Goal: Task Accomplishment & Management: Use online tool/utility

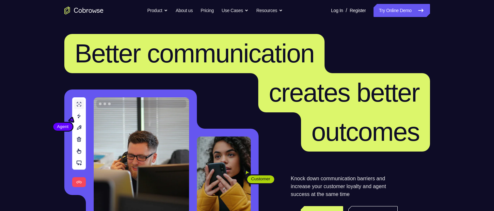
scroll to position [33, 0]
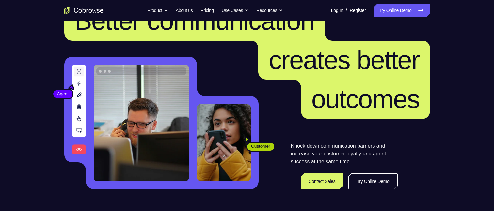
drag, startPoint x: 0, startPoint y: 0, endPoint x: 416, endPoint y: 26, distance: 416.9
click at [412, 11] on link "Try Online Demo" at bounding box center [402, 10] width 56 height 13
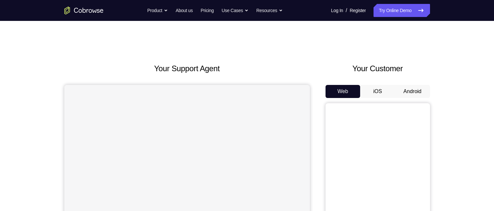
click at [414, 92] on button "Android" at bounding box center [412, 91] width 35 height 13
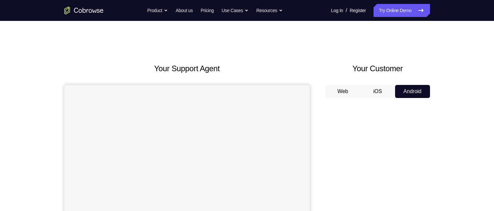
click at [381, 89] on button "iOS" at bounding box center [377, 91] width 35 height 13
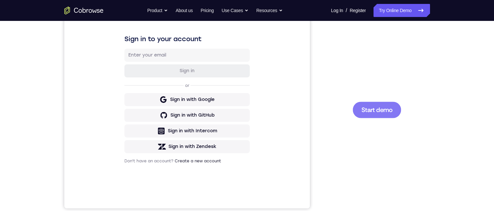
scroll to position [98, 0]
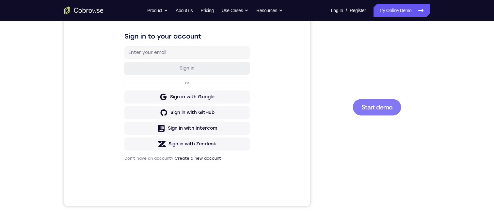
click at [369, 104] on span "Start demo" at bounding box center [376, 107] width 31 height 6
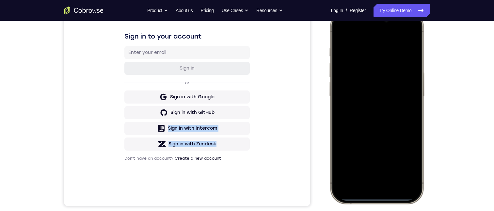
drag, startPoint x: 287, startPoint y: 114, endPoint x: 397, endPoint y: 137, distance: 112.8
click at [310, 137] on html "Sign in to your account Sign in or Sign in with Google Sign in with GitHub Sign…" at bounding box center [187, 96] width 246 height 219
drag, startPoint x: 383, startPoint y: 197, endPoint x: 383, endPoint y: 186, distance: 10.8
click at [383, 186] on div at bounding box center [376, 107] width 86 height 186
drag, startPoint x: 380, startPoint y: 198, endPoint x: 386, endPoint y: 147, distance: 51.3
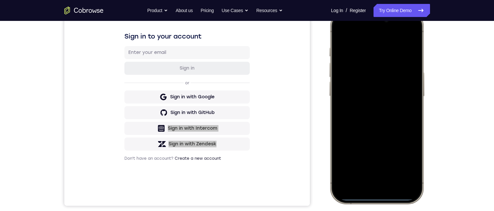
click at [386, 147] on div at bounding box center [376, 107] width 86 height 186
drag, startPoint x: 366, startPoint y: 179, endPoint x: 371, endPoint y: 120, distance: 59.0
click at [364, 171] on div at bounding box center [376, 107] width 86 height 186
drag, startPoint x: 434, startPoint y: 49, endPoint x: 97, endPoint y: 40, distance: 336.8
click at [434, 49] on div "Your Support Agent Your Customer Web iOS Android Next Steps We’d be happy to gi…" at bounding box center [247, 138] width 418 height 431
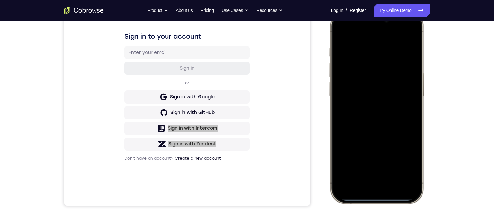
scroll to position [85, 0]
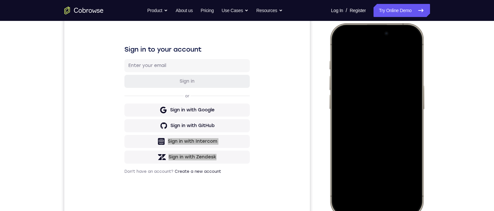
click at [378, 32] on div at bounding box center [376, 120] width 86 height 186
drag, startPoint x: 400, startPoint y: 35, endPoint x: 398, endPoint y: 73, distance: 38.0
click at [402, 71] on div at bounding box center [376, 120] width 86 height 186
click at [367, 99] on div at bounding box center [376, 120] width 86 height 186
drag, startPoint x: 392, startPoint y: 164, endPoint x: 390, endPoint y: 154, distance: 10.3
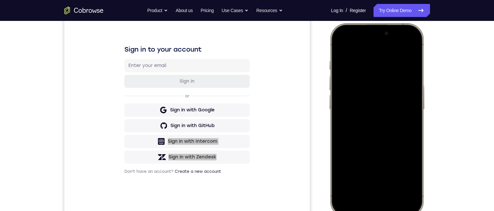
click at [390, 155] on div at bounding box center [376, 120] width 86 height 186
click at [421, 120] on div at bounding box center [377, 120] width 96 height 194
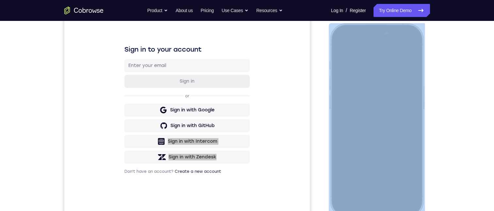
click at [421, 120] on div at bounding box center [377, 120] width 96 height 194
drag, startPoint x: 421, startPoint y: 120, endPoint x: 403, endPoint y: 123, distance: 18.0
click at [403, 123] on div at bounding box center [376, 120] width 86 height 186
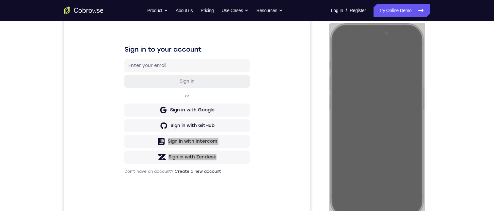
drag, startPoint x: 427, startPoint y: 123, endPoint x: 477, endPoint y: 135, distance: 52.2
click at [447, 97] on div "Your Support Agent Your Customer Web iOS Android Next Steps We’d be happy to gi…" at bounding box center [247, 151] width 418 height 431
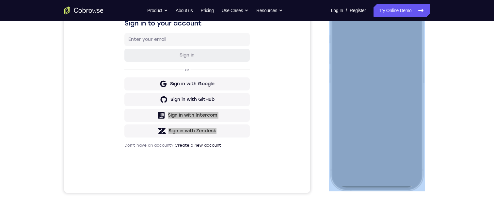
click at [379, 185] on div at bounding box center [376, 94] width 86 height 186
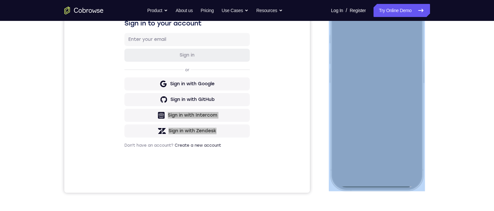
drag, startPoint x: 379, startPoint y: 185, endPoint x: 373, endPoint y: 126, distance: 59.3
click at [373, 126] on div at bounding box center [376, 94] width 86 height 186
click at [337, 118] on div at bounding box center [376, 94] width 86 height 186
click at [383, 149] on div at bounding box center [376, 94] width 86 height 186
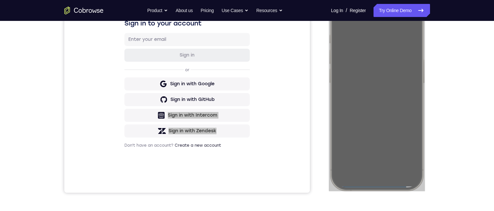
click at [338, 21] on nav "Go back Powerful, Flexible and Trustworthy. Avoid all extra friction for both A…" at bounding box center [247, 10] width 494 height 21
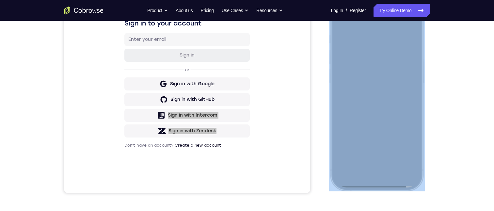
click at [338, 21] on div at bounding box center [376, 94] width 86 height 186
click at [336, 22] on div at bounding box center [376, 94] width 86 height 186
click at [372, 185] on div at bounding box center [376, 94] width 86 height 186
click at [339, 21] on div at bounding box center [376, 94] width 86 height 186
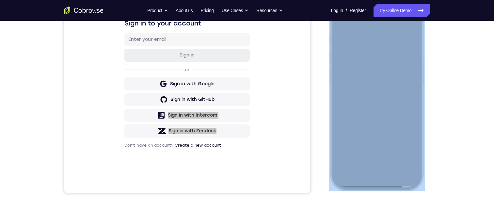
click at [339, 21] on div at bounding box center [376, 94] width 86 height 186
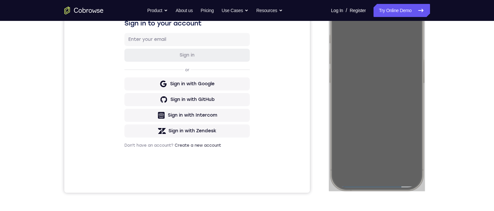
click at [259, 88] on div "Sign in to your account Sign in or Sign in with Google Sign in with GitHub Sign…" at bounding box center [187, 83] width 246 height 219
click at [411, 10] on link "Try Online Demo" at bounding box center [402, 10] width 56 height 13
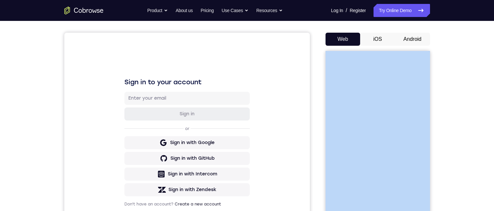
scroll to position [91, 0]
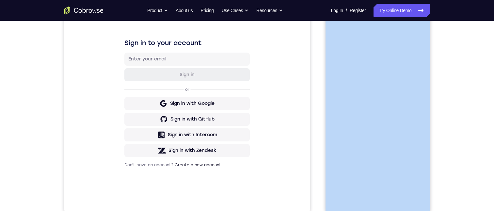
click at [488, 159] on div "Your Support Agent Your Customer Web iOS Android Next Steps We’d be happy to gi…" at bounding box center [247, 144] width 494 height 431
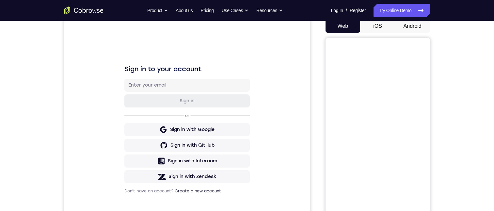
scroll to position [52, 0]
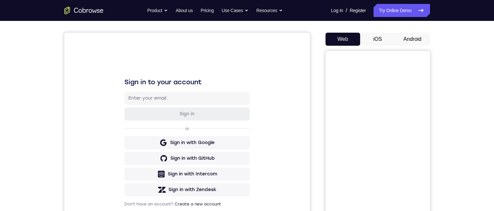
click at [416, 37] on button "Android" at bounding box center [412, 39] width 35 height 13
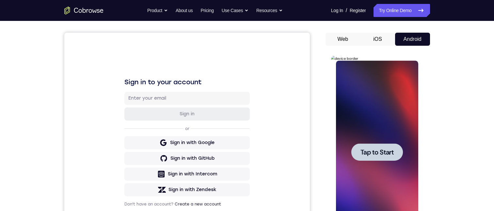
scroll to position [0, 0]
click at [366, 149] on span "Tap to Start" at bounding box center [377, 152] width 33 height 7
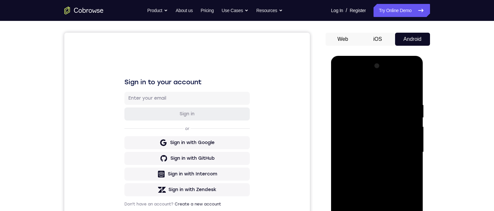
drag, startPoint x: 435, startPoint y: 114, endPoint x: 433, endPoint y: 97, distance: 17.7
click at [433, 97] on div "Your Support Agent Your Customer Web iOS Android Next Steps We’d be happy to gi…" at bounding box center [247, 184] width 418 height 431
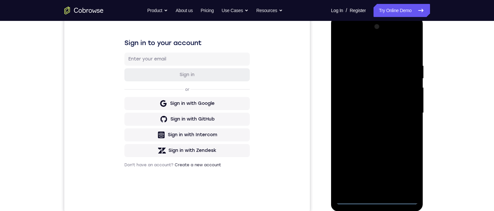
scroll to position [105, 0]
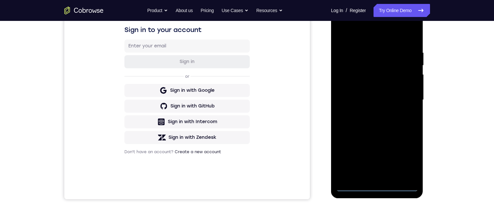
click at [358, 186] on div at bounding box center [377, 99] width 82 height 183
drag, startPoint x: 358, startPoint y: 186, endPoint x: 354, endPoint y: 186, distance: 3.9
click at [354, 186] on div at bounding box center [377, 99] width 82 height 183
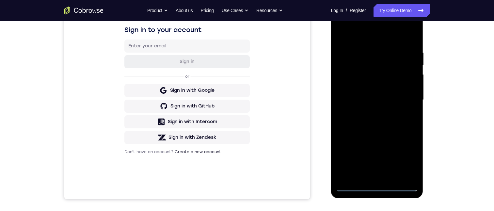
click at [376, 122] on div at bounding box center [377, 99] width 82 height 183
drag, startPoint x: 369, startPoint y: 141, endPoint x: 371, endPoint y: 104, distance: 36.6
click at [368, 108] on div at bounding box center [377, 99] width 82 height 183
click at [365, 28] on div at bounding box center [377, 99] width 82 height 183
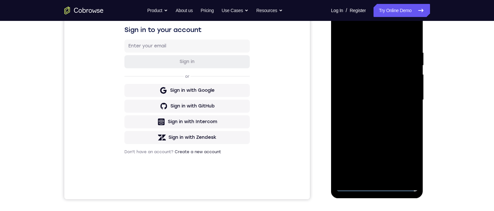
click at [362, 23] on div at bounding box center [377, 99] width 82 height 183
click at [376, 128] on div at bounding box center [377, 99] width 82 height 183
click at [412, 170] on div at bounding box center [377, 99] width 82 height 183
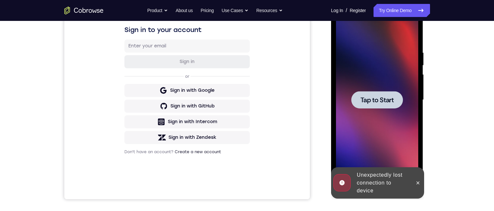
click at [385, 112] on div at bounding box center [377, 99] width 82 height 183
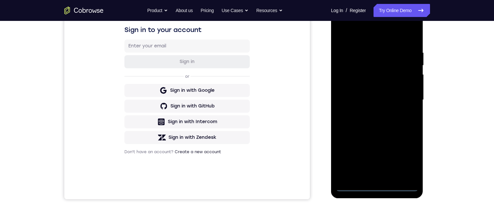
click at [355, 186] on div at bounding box center [377, 99] width 82 height 183
click at [350, 186] on div at bounding box center [377, 99] width 82 height 183
click at [354, 186] on div at bounding box center [377, 99] width 82 height 183
drag, startPoint x: 357, startPoint y: 79, endPoint x: 359, endPoint y: 73, distance: 7.3
click at [358, 70] on div at bounding box center [377, 99] width 82 height 183
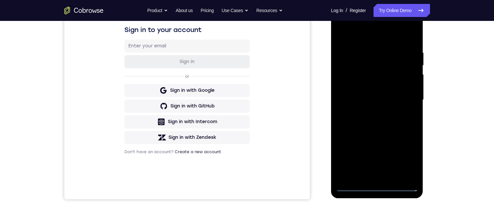
click at [366, 27] on div at bounding box center [377, 99] width 82 height 183
click at [400, 130] on div at bounding box center [377, 99] width 82 height 183
click at [413, 175] on div at bounding box center [377, 99] width 82 height 183
click at [347, 61] on div at bounding box center [377, 99] width 82 height 183
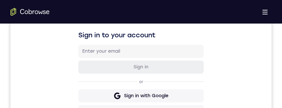
drag, startPoint x: 28, startPoint y: 13, endPoint x: 199, endPoint y: 26, distance: 171.7
click at [199, 26] on div "Sign in to your account Sign in or Sign in with Google Sign in with GitHub Sign…" at bounding box center [140, 95] width 261 height 219
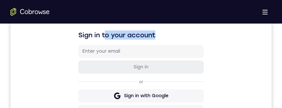
drag, startPoint x: 199, startPoint y: 26, endPoint x: 127, endPoint y: 11, distance: 73.7
click at [127, 11] on div "Sign in to your account Sign in or Sign in with Google Sign in with GitHub Sign…" at bounding box center [140, 95] width 261 height 219
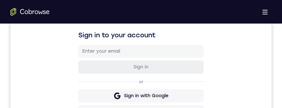
drag, startPoint x: 283, startPoint y: 18, endPoint x: 269, endPoint y: 53, distance: 37.7
click at [272, 53] on div "Sign in to your account Sign in or Sign in with Google Sign in with GitHub Sign…" at bounding box center [140, 95] width 261 height 219
drag, startPoint x: 261, startPoint y: 56, endPoint x: 237, endPoint y: -8, distance: 68.5
click at [182, 54] on div "Sign in to your account Sign in or Sign in with Google Sign in with GitHub Sign…" at bounding box center [140, 95] width 261 height 219
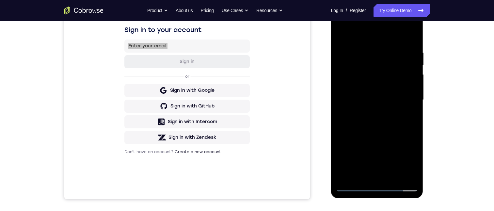
drag, startPoint x: 199, startPoint y: 38, endPoint x: 325, endPoint y: 76, distance: 132.0
click at [326, 76] on div at bounding box center [378, 99] width 105 height 201
click at [368, 165] on div at bounding box center [377, 99] width 82 height 183
click at [384, 177] on div at bounding box center [377, 99] width 82 height 183
drag, startPoint x: 319, startPoint y: 63, endPoint x: 434, endPoint y: 44, distance: 116.2
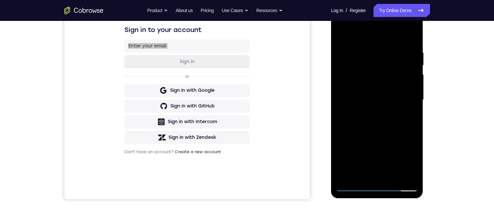
click at [320, 112] on div "Your Support Agent Your Customer Web iOS Android" at bounding box center [247, 78] width 366 height 241
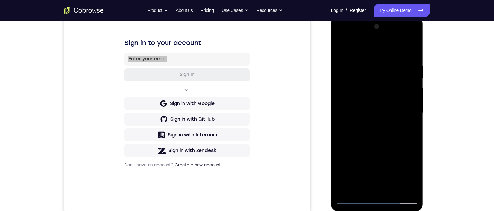
click at [376, 80] on div at bounding box center [377, 113] width 82 height 183
click at [378, 105] on div at bounding box center [377, 113] width 82 height 183
click at [377, 103] on div at bounding box center [377, 113] width 82 height 183
click at [371, 81] on div at bounding box center [377, 113] width 82 height 183
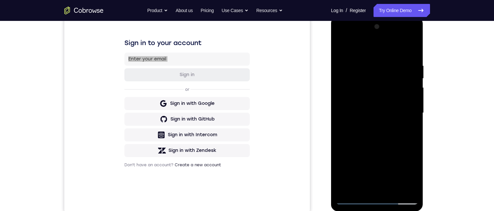
click at [371, 81] on div at bounding box center [377, 113] width 82 height 183
click at [365, 186] on div at bounding box center [377, 113] width 82 height 183
click at [346, 175] on div at bounding box center [377, 113] width 82 height 183
click at [366, 175] on div at bounding box center [377, 113] width 82 height 183
click at [384, 160] on div at bounding box center [377, 113] width 82 height 183
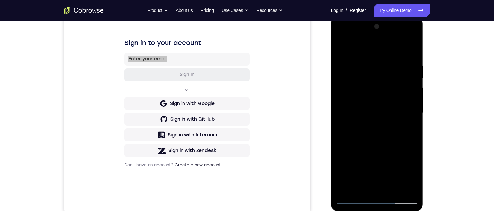
click at [348, 173] on div at bounding box center [377, 113] width 82 height 183
click at [384, 151] on div at bounding box center [377, 113] width 82 height 183
click at [366, 186] on div at bounding box center [377, 113] width 82 height 183
click at [371, 78] on div at bounding box center [377, 113] width 82 height 183
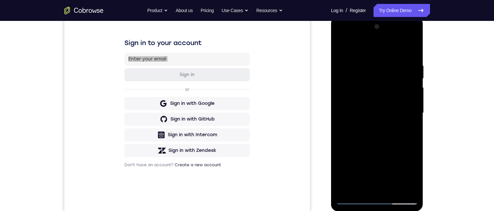
click at [358, 85] on div at bounding box center [377, 113] width 82 height 183
click at [383, 153] on div at bounding box center [377, 113] width 82 height 183
click at [406, 176] on div at bounding box center [377, 113] width 82 height 183
click at [371, 164] on div at bounding box center [377, 113] width 82 height 183
click at [368, 151] on div at bounding box center [377, 113] width 82 height 183
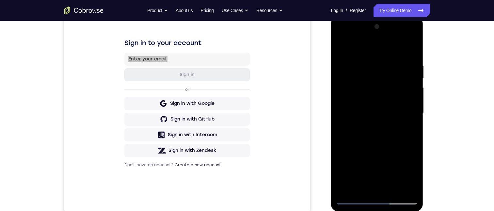
click at [367, 90] on div at bounding box center [377, 113] width 82 height 183
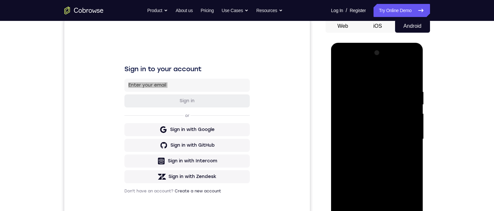
click at [388, 105] on div at bounding box center [377, 139] width 82 height 183
click at [408, 204] on div at bounding box center [377, 139] width 82 height 183
drag, startPoint x: 401, startPoint y: 133, endPoint x: 756, endPoint y: 127, distance: 354.7
click at [401, 133] on div at bounding box center [377, 139] width 82 height 183
click at [379, 108] on div at bounding box center [377, 139] width 82 height 183
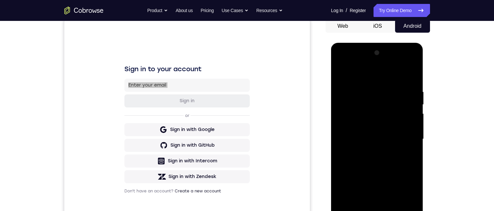
click at [375, 102] on div at bounding box center [377, 139] width 82 height 183
click at [359, 177] on div at bounding box center [377, 139] width 82 height 183
click at [386, 108] on div at bounding box center [377, 139] width 82 height 183
click at [388, 121] on div at bounding box center [377, 139] width 82 height 183
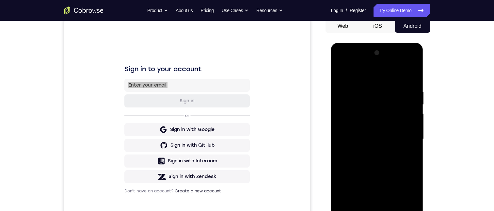
click at [365, 130] on div at bounding box center [377, 139] width 82 height 183
click at [338, 119] on div at bounding box center [377, 139] width 82 height 183
click at [342, 115] on div at bounding box center [377, 139] width 82 height 183
click at [356, 119] on div at bounding box center [377, 139] width 82 height 183
click at [357, 121] on div at bounding box center [377, 139] width 82 height 183
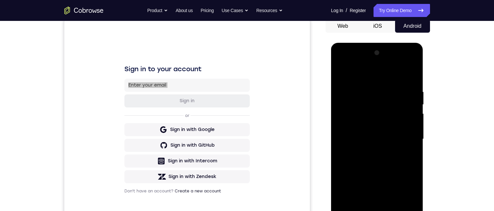
click at [357, 121] on div at bounding box center [377, 139] width 82 height 183
click at [341, 64] on div at bounding box center [377, 139] width 82 height 183
click at [347, 105] on div at bounding box center [377, 139] width 82 height 183
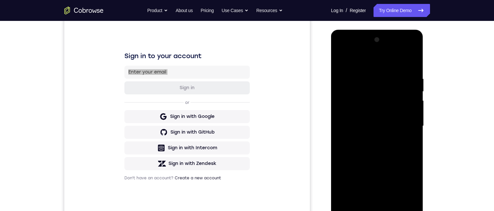
click at [396, 191] on div at bounding box center [377, 126] width 82 height 183
click at [366, 199] on div at bounding box center [377, 126] width 82 height 183
click at [371, 202] on div at bounding box center [377, 126] width 82 height 183
click at [341, 60] on div at bounding box center [377, 126] width 82 height 183
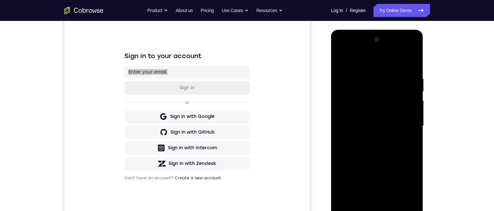
click at [361, 117] on div at bounding box center [377, 126] width 82 height 183
click at [346, 121] on div at bounding box center [377, 126] width 82 height 183
click at [359, 120] on div at bounding box center [377, 126] width 82 height 183
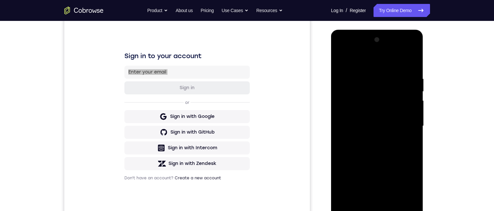
click at [359, 120] on div at bounding box center [377, 126] width 82 height 183
click at [368, 122] on div at bounding box center [377, 126] width 82 height 183
click at [342, 201] on div at bounding box center [377, 126] width 82 height 183
click at [365, 178] on div at bounding box center [377, 126] width 82 height 183
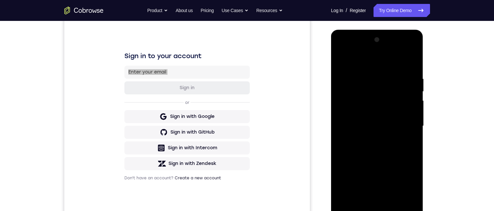
click at [342, 204] on div at bounding box center [377, 126] width 82 height 183
click at [341, 200] on div at bounding box center [377, 126] width 82 height 183
click at [366, 179] on div at bounding box center [377, 126] width 82 height 183
click at [368, 114] on div at bounding box center [377, 126] width 82 height 183
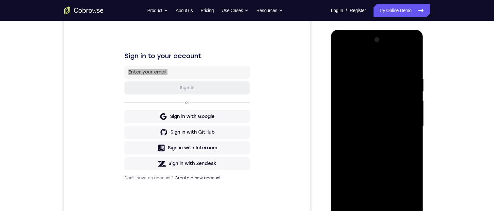
click at [351, 111] on div at bounding box center [377, 126] width 82 height 183
click at [408, 111] on div at bounding box center [377, 126] width 82 height 183
click at [391, 126] on div at bounding box center [377, 126] width 82 height 183
click at [385, 148] on div at bounding box center [377, 126] width 82 height 183
click at [375, 167] on div at bounding box center [377, 126] width 82 height 183
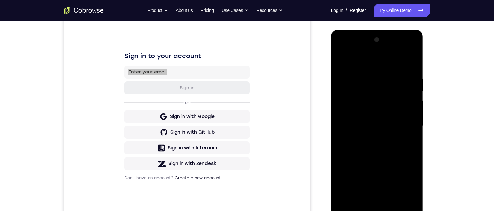
click at [366, 111] on div at bounding box center [377, 126] width 82 height 183
click at [373, 124] on div at bounding box center [377, 126] width 82 height 183
drag, startPoint x: 390, startPoint y: 137, endPoint x: 406, endPoint y: 133, distance: 16.8
click at [390, 107] on div at bounding box center [377, 126] width 82 height 183
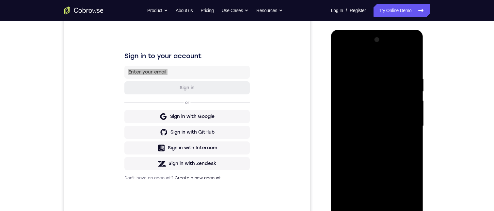
click at [406, 160] on div at bounding box center [377, 126] width 82 height 183
click at [398, 199] on div at bounding box center [377, 126] width 82 height 183
drag, startPoint x: 398, startPoint y: 199, endPoint x: 762, endPoint y: 220, distance: 364.1
click at [398, 199] on div at bounding box center [377, 126] width 82 height 183
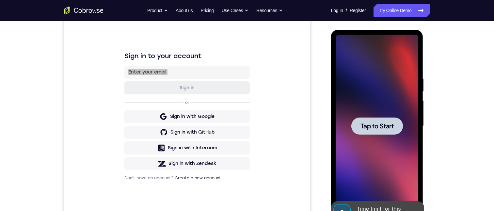
drag, startPoint x: 354, startPoint y: 62, endPoint x: 412, endPoint y: 84, distance: 62.0
click at [424, 59] on html "Online web based iOS Simulators and Android Emulators. Run iPhone, iPad, Mobile…" at bounding box center [377, 128] width 93 height 196
click at [365, 131] on div at bounding box center [377, 125] width 52 height 17
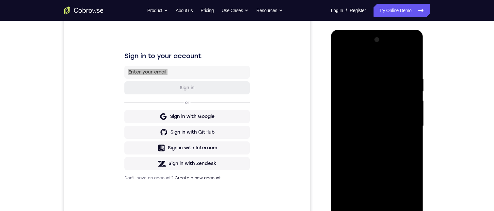
scroll to position [91, 0]
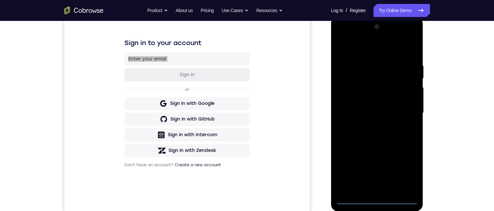
click at [350, 199] on div at bounding box center [377, 113] width 82 height 183
click at [352, 199] on div at bounding box center [377, 113] width 82 height 183
drag, startPoint x: 374, startPoint y: 142, endPoint x: 376, endPoint y: 57, distance: 85.0
click at [376, 69] on div at bounding box center [377, 113] width 82 height 183
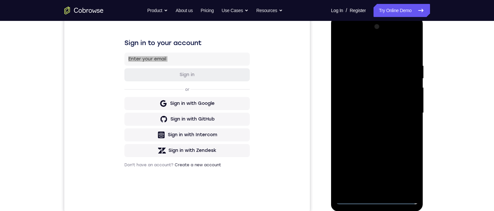
click at [346, 102] on div at bounding box center [377, 113] width 82 height 183
click at [364, 122] on div at bounding box center [377, 113] width 82 height 183
click at [366, 186] on div at bounding box center [377, 113] width 82 height 183
click at [368, 89] on div at bounding box center [377, 113] width 82 height 183
click at [356, 70] on div at bounding box center [377, 113] width 82 height 183
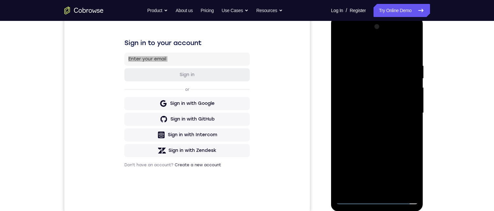
click at [363, 88] on div at bounding box center [377, 113] width 82 height 183
drag, startPoint x: 403, startPoint y: 126, endPoint x: 398, endPoint y: 117, distance: 10.0
click at [402, 126] on div at bounding box center [377, 113] width 82 height 183
click at [408, 127] on div at bounding box center [377, 113] width 82 height 183
click at [397, 133] on div at bounding box center [377, 113] width 82 height 183
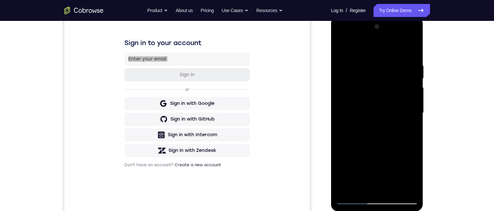
drag, startPoint x: 366, startPoint y: 78, endPoint x: 370, endPoint y: 82, distance: 5.8
click at [366, 78] on div at bounding box center [377, 113] width 82 height 183
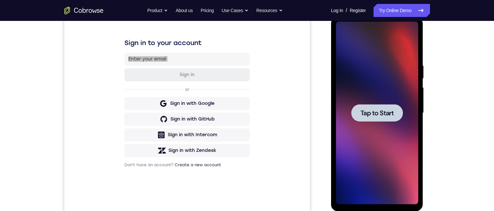
click at [371, 112] on span "Tap to Start" at bounding box center [377, 113] width 33 height 7
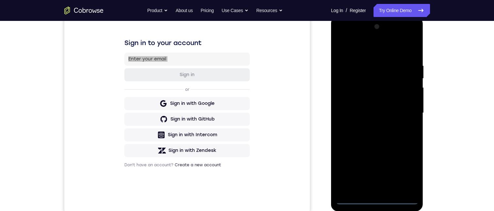
click at [351, 201] on div at bounding box center [377, 113] width 82 height 183
click at [354, 199] on div at bounding box center [377, 113] width 82 height 183
click at [404, 173] on div at bounding box center [377, 113] width 82 height 183
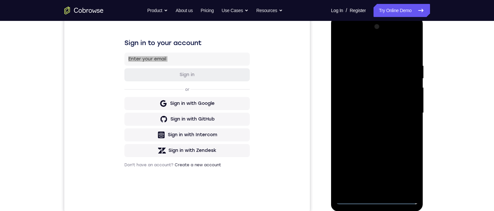
click at [351, 36] on div at bounding box center [377, 113] width 82 height 183
click at [359, 76] on div at bounding box center [377, 113] width 82 height 183
click at [349, 89] on div at bounding box center [377, 113] width 82 height 183
click at [374, 112] on div at bounding box center [377, 113] width 82 height 183
click at [371, 126] on div at bounding box center [377, 113] width 82 height 183
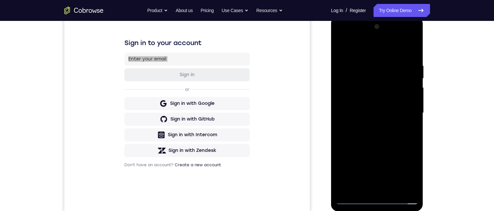
click at [355, 106] on div at bounding box center [377, 113] width 82 height 183
click at [342, 184] on div at bounding box center [377, 113] width 82 height 183
click at [362, 166] on div at bounding box center [377, 113] width 82 height 183
click at [342, 86] on div at bounding box center [377, 113] width 82 height 183
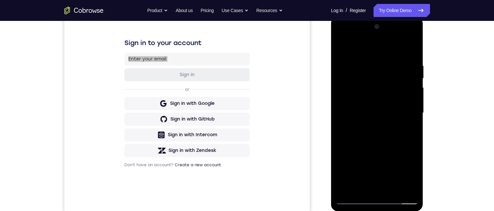
click at [364, 163] on div at bounding box center [377, 113] width 82 height 183
click at [363, 98] on div at bounding box center [377, 113] width 82 height 183
click at [346, 99] on div at bounding box center [377, 113] width 82 height 183
click at [368, 111] on div at bounding box center [377, 113] width 82 height 183
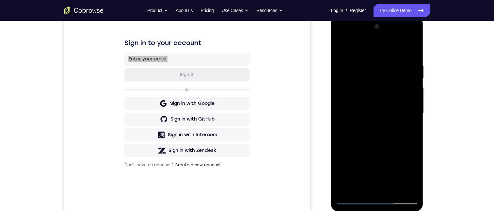
drag, startPoint x: 362, startPoint y: 46, endPoint x: 418, endPoint y: 59, distance: 57.4
click at [424, 37] on html "Online web based iOS Simulators and Android Emulators. Run iPhone, iPad, Mobile…" at bounding box center [377, 115] width 93 height 196
click at [338, 46] on div at bounding box center [377, 113] width 82 height 183
click at [364, 186] on div at bounding box center [377, 113] width 82 height 183
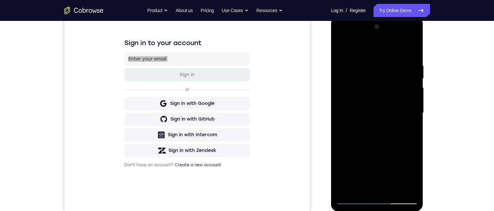
click at [364, 186] on div at bounding box center [377, 113] width 82 height 183
click at [385, 33] on div at bounding box center [377, 113] width 82 height 183
click at [381, 47] on div at bounding box center [377, 113] width 82 height 183
click at [341, 38] on div at bounding box center [377, 113] width 82 height 183
click at [371, 77] on div at bounding box center [377, 113] width 82 height 183
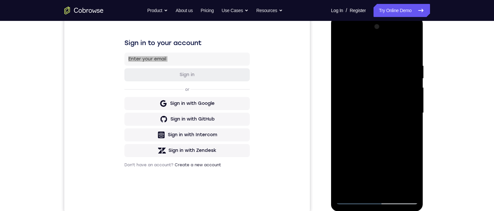
click at [366, 93] on div at bounding box center [377, 113] width 82 height 183
click at [393, 110] on div at bounding box center [377, 113] width 82 height 183
click at [384, 136] on div at bounding box center [377, 113] width 82 height 183
click at [395, 148] on div at bounding box center [377, 113] width 82 height 183
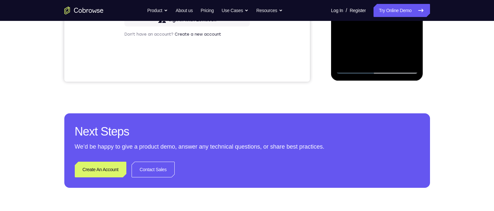
scroll to position [26, 0]
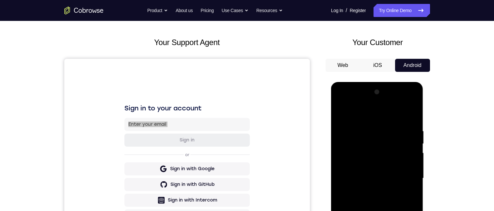
drag, startPoint x: 368, startPoint y: 236, endPoint x: 379, endPoint y: 198, distance: 40.0
click at [379, 198] on div at bounding box center [377, 178] width 82 height 183
drag, startPoint x: 377, startPoint y: 224, endPoint x: 381, endPoint y: 181, distance: 43.0
click at [381, 181] on div at bounding box center [377, 178] width 82 height 183
drag, startPoint x: 372, startPoint y: 228, endPoint x: 401, endPoint y: 162, distance: 71.9
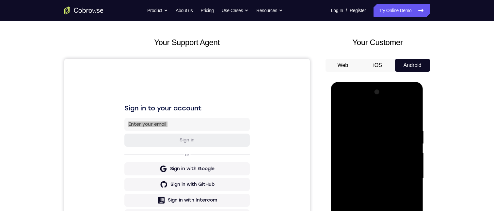
click at [401, 163] on div at bounding box center [377, 178] width 82 height 183
drag, startPoint x: 389, startPoint y: 227, endPoint x: 419, endPoint y: 102, distance: 128.5
click at [420, 102] on div at bounding box center [377, 179] width 92 height 195
click at [397, 211] on div at bounding box center [377, 178] width 82 height 183
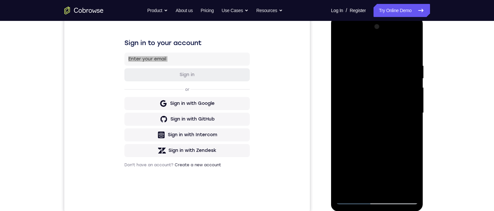
drag, startPoint x: 352, startPoint y: 124, endPoint x: 472, endPoint y: 120, distance: 120.6
click at [424, 120] on html "Online web based iOS Simulators and Android Emulators. Run iPhone, iPad, Mobile…" at bounding box center [377, 115] width 93 height 196
click at [356, 104] on div at bounding box center [377, 113] width 82 height 183
click at [355, 106] on div at bounding box center [377, 113] width 82 height 183
drag, startPoint x: 355, startPoint y: 127, endPoint x: 377, endPoint y: 96, distance: 37.6
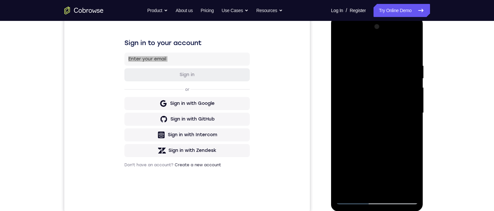
click at [374, 95] on div at bounding box center [377, 113] width 82 height 183
click at [351, 195] on div at bounding box center [377, 113] width 82 height 183
click at [354, 200] on div at bounding box center [377, 113] width 82 height 183
click at [364, 167] on div at bounding box center [377, 113] width 82 height 183
click at [399, 183] on div at bounding box center [377, 113] width 82 height 183
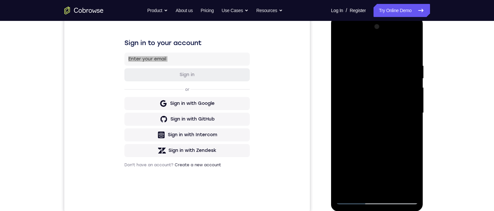
click at [399, 182] on div at bounding box center [377, 113] width 82 height 183
click at [349, 199] on div at bounding box center [377, 113] width 82 height 183
click at [355, 200] on div at bounding box center [377, 113] width 82 height 183
click at [353, 199] on div at bounding box center [377, 113] width 82 height 183
drag, startPoint x: 434, startPoint y: 70, endPoint x: 424, endPoint y: 79, distance: 14.3
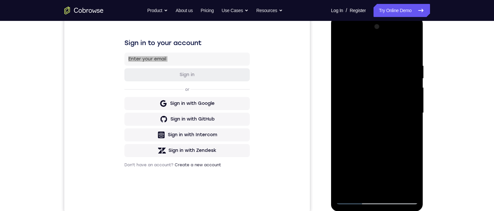
click at [424, 17] on html "Online web based iOS Simulators and Android Emulators. Run iPhone, iPad, Mobile…" at bounding box center [377, 115] width 93 height 196
drag, startPoint x: 407, startPoint y: 116, endPoint x: 333, endPoint y: 117, distance: 73.5
click at [331, 101] on html "Online web based iOS Simulators and Android Emulators. Run iPhone, iPad, Mobile…" at bounding box center [377, 115] width 93 height 196
drag, startPoint x: 343, startPoint y: 115, endPoint x: 422, endPoint y: 132, distance: 81.3
click at [421, 134] on div at bounding box center [377, 114] width 92 height 195
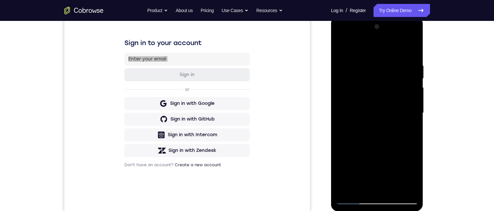
click at [354, 125] on div at bounding box center [377, 113] width 82 height 183
click at [352, 127] on div at bounding box center [377, 113] width 82 height 183
click at [412, 35] on div at bounding box center [377, 113] width 82 height 183
click at [410, 38] on div at bounding box center [377, 113] width 82 height 183
click at [343, 37] on div at bounding box center [377, 113] width 82 height 183
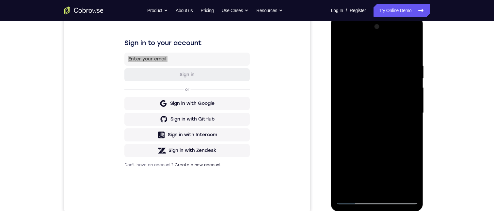
click at [364, 185] on div at bounding box center [377, 113] width 82 height 183
click at [367, 183] on div at bounding box center [377, 113] width 82 height 183
click at [346, 185] on div at bounding box center [377, 113] width 82 height 183
click at [353, 202] on div at bounding box center [377, 113] width 82 height 183
click at [401, 101] on div at bounding box center [377, 113] width 82 height 183
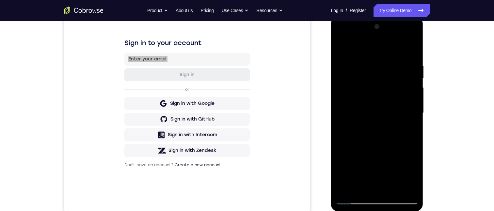
click at [410, 33] on div at bounding box center [377, 113] width 82 height 183
click at [410, 36] on div at bounding box center [377, 113] width 82 height 183
click at [324, 51] on div "Your Support Agent Your Customer Web iOS Android" at bounding box center [247, 91] width 366 height 241
click at [353, 198] on div at bounding box center [377, 113] width 82 height 183
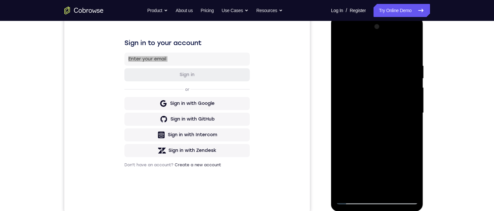
drag, startPoint x: 363, startPoint y: 174, endPoint x: 389, endPoint y: 170, distance: 26.2
click at [377, 173] on div at bounding box center [377, 113] width 82 height 183
drag, startPoint x: 398, startPoint y: 143, endPoint x: 355, endPoint y: 143, distance: 43.1
click at [376, 145] on div at bounding box center [377, 113] width 82 height 183
drag, startPoint x: 383, startPoint y: 152, endPoint x: 397, endPoint y: 128, distance: 27.7
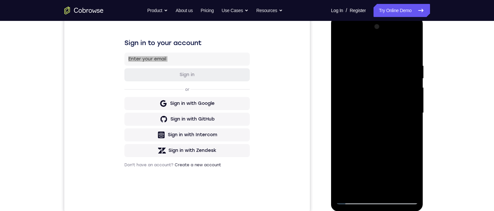
click at [389, 151] on div at bounding box center [377, 113] width 82 height 183
click at [389, 58] on div at bounding box center [377, 113] width 82 height 183
click at [350, 198] on div at bounding box center [377, 113] width 82 height 183
click at [401, 60] on div at bounding box center [377, 113] width 82 height 183
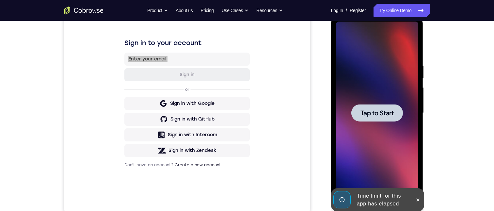
click at [375, 112] on span "Tap to Start" at bounding box center [377, 113] width 33 height 7
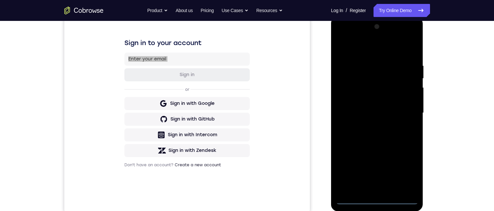
drag, startPoint x: 355, startPoint y: 197, endPoint x: 353, endPoint y: 202, distance: 4.7
click at [353, 202] on div at bounding box center [377, 113] width 82 height 183
click at [354, 202] on div at bounding box center [377, 113] width 82 height 183
click at [353, 200] on div at bounding box center [377, 113] width 82 height 183
drag, startPoint x: 370, startPoint y: 147, endPoint x: 383, endPoint y: 88, distance: 60.4
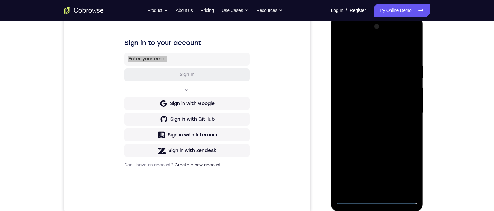
click at [381, 109] on div at bounding box center [377, 113] width 82 height 183
click at [374, 35] on div at bounding box center [377, 113] width 82 height 183
click at [388, 38] on div at bounding box center [377, 113] width 82 height 183
click at [370, 38] on div at bounding box center [377, 113] width 82 height 183
click at [401, 171] on div at bounding box center [377, 113] width 82 height 183
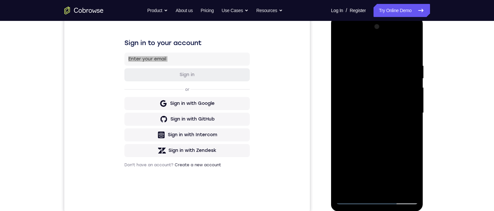
click at [341, 37] on div at bounding box center [377, 113] width 82 height 183
click at [370, 73] on div at bounding box center [377, 113] width 82 height 183
click at [371, 81] on div at bounding box center [377, 113] width 82 height 183
click at [389, 59] on div at bounding box center [377, 113] width 82 height 183
click at [358, 87] on div at bounding box center [377, 113] width 82 height 183
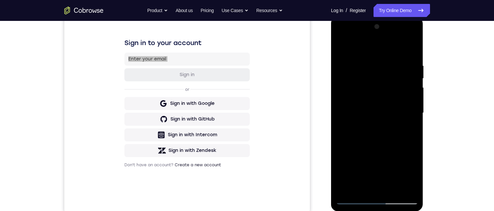
click at [355, 199] on div at bounding box center [377, 113] width 82 height 183
drag, startPoint x: 360, startPoint y: 118, endPoint x: 362, endPoint y: 103, distance: 15.1
click at [362, 103] on div at bounding box center [377, 113] width 82 height 183
drag, startPoint x: 364, startPoint y: 162, endPoint x: 376, endPoint y: 130, distance: 34.0
click at [372, 129] on div at bounding box center [377, 113] width 82 height 183
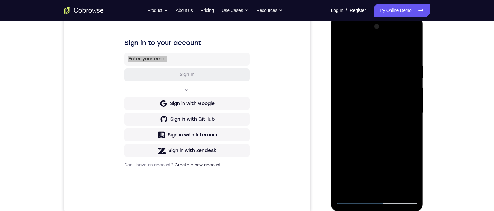
drag, startPoint x: 370, startPoint y: 175, endPoint x: 376, endPoint y: 89, distance: 86.1
click at [376, 89] on div at bounding box center [377, 113] width 82 height 183
click at [346, 135] on div at bounding box center [377, 113] width 82 height 183
click at [349, 136] on div at bounding box center [377, 113] width 82 height 183
click at [372, 187] on div at bounding box center [377, 113] width 82 height 183
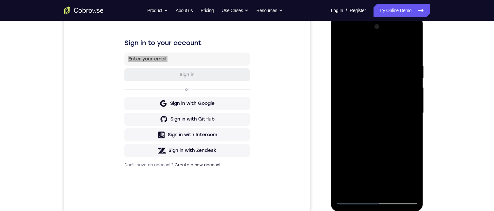
click at [372, 187] on div at bounding box center [377, 113] width 82 height 183
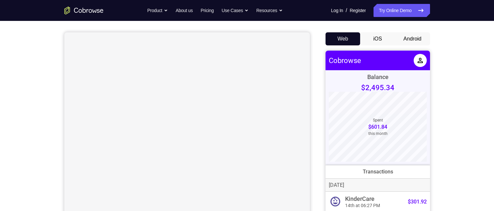
scroll to position [52, 0]
click at [422, 43] on button "Android" at bounding box center [412, 39] width 35 height 13
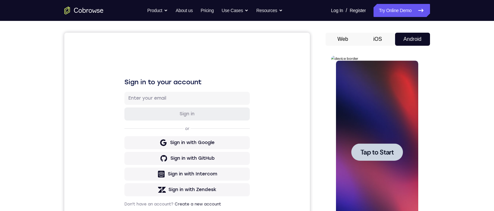
scroll to position [0, 0]
click at [385, 143] on div at bounding box center [377, 152] width 82 height 183
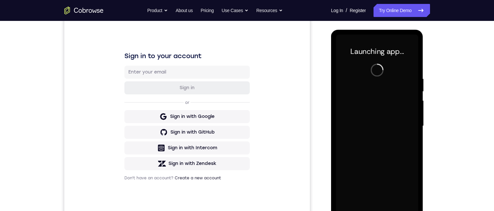
scroll to position [91, 0]
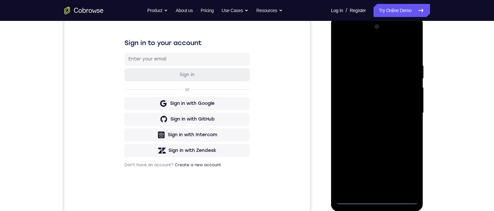
click at [354, 198] on div at bounding box center [377, 113] width 82 height 183
click at [352, 200] on div at bounding box center [377, 113] width 82 height 183
click at [408, 170] on div at bounding box center [377, 113] width 82 height 183
click at [357, 35] on div at bounding box center [377, 113] width 82 height 183
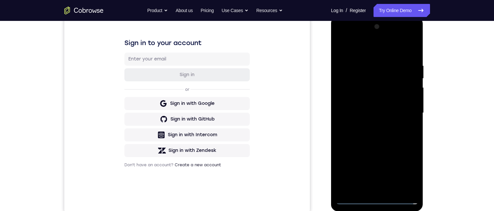
click at [372, 76] on div at bounding box center [377, 113] width 82 height 183
click at [369, 79] on div at bounding box center [377, 113] width 82 height 183
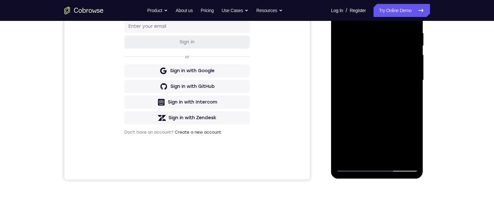
click at [378, 129] on div at bounding box center [377, 80] width 82 height 183
